Goal: Find specific fact: Find specific page/section

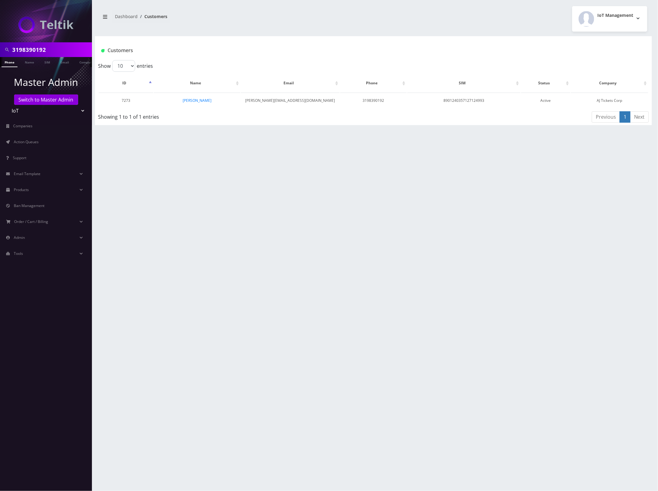
click at [25, 51] on input "3198390192" at bounding box center [51, 50] width 78 height 12
paste input "5755718875"
type input "5755718875"
click at [13, 61] on link "Phone" at bounding box center [10, 62] width 16 height 10
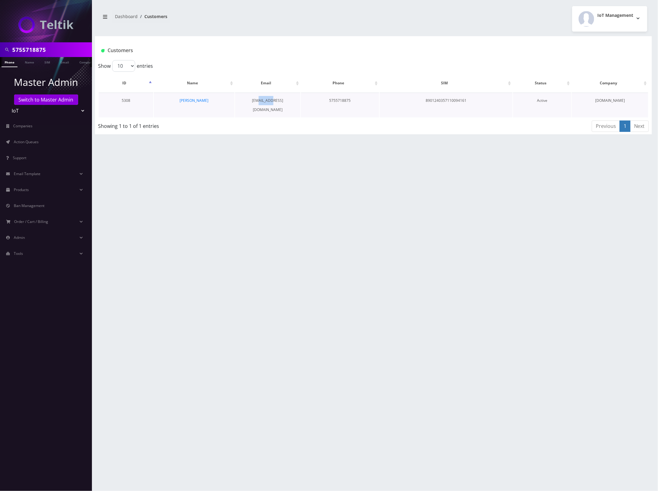
drag, startPoint x: 281, startPoint y: 100, endPoint x: 263, endPoint y: 100, distance: 17.5
click at [263, 100] on td "[EMAIL_ADDRESS][DOMAIN_NAME]" at bounding box center [267, 105] width 65 height 25
copy td "tpe.fyi"
